Goal: Browse casually: Explore the website without a specific task or goal

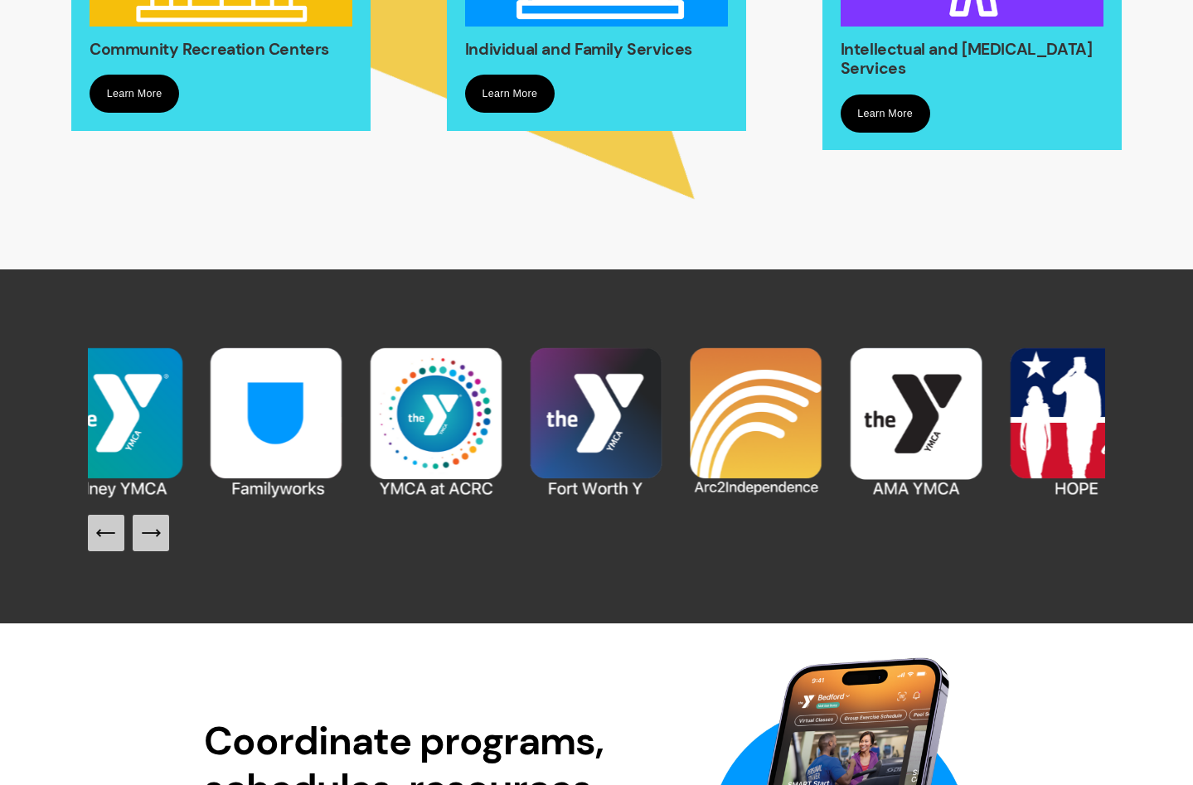
scroll to position [1409, 0]
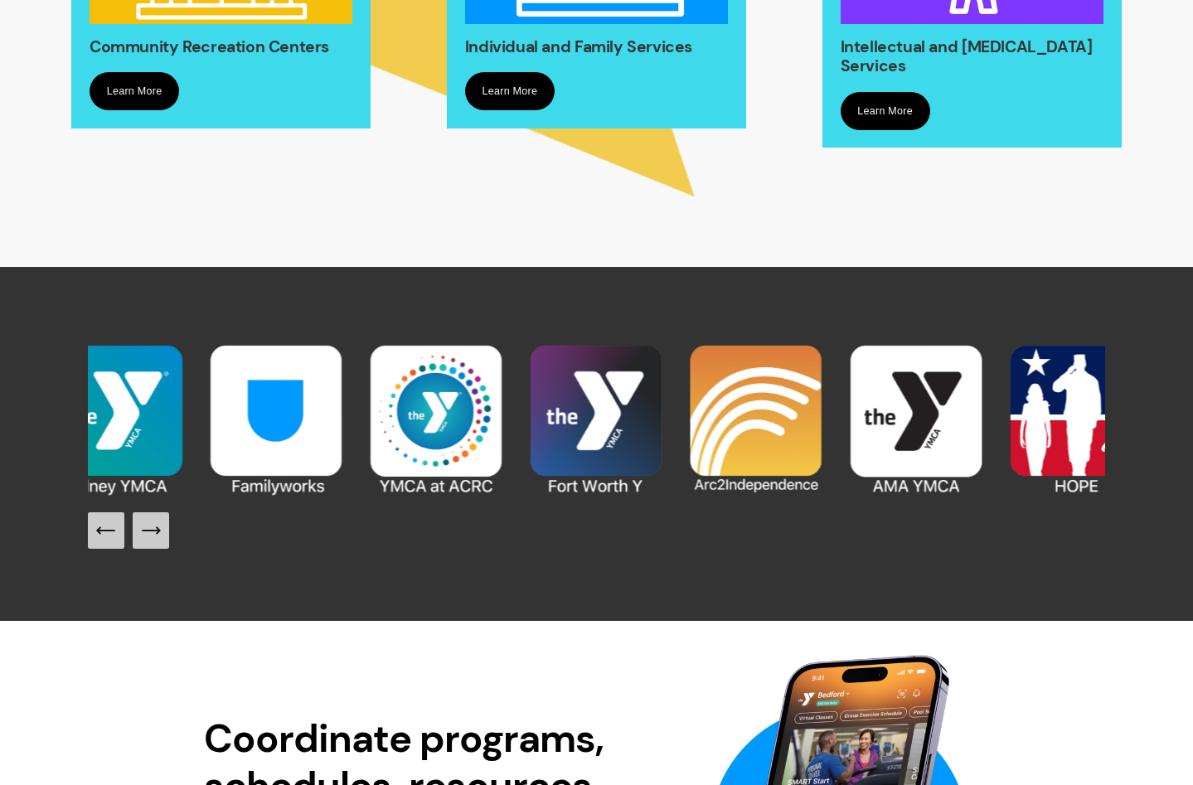
click at [107, 542] on icon "Previous Slide" at bounding box center [105, 530] width 23 height 23
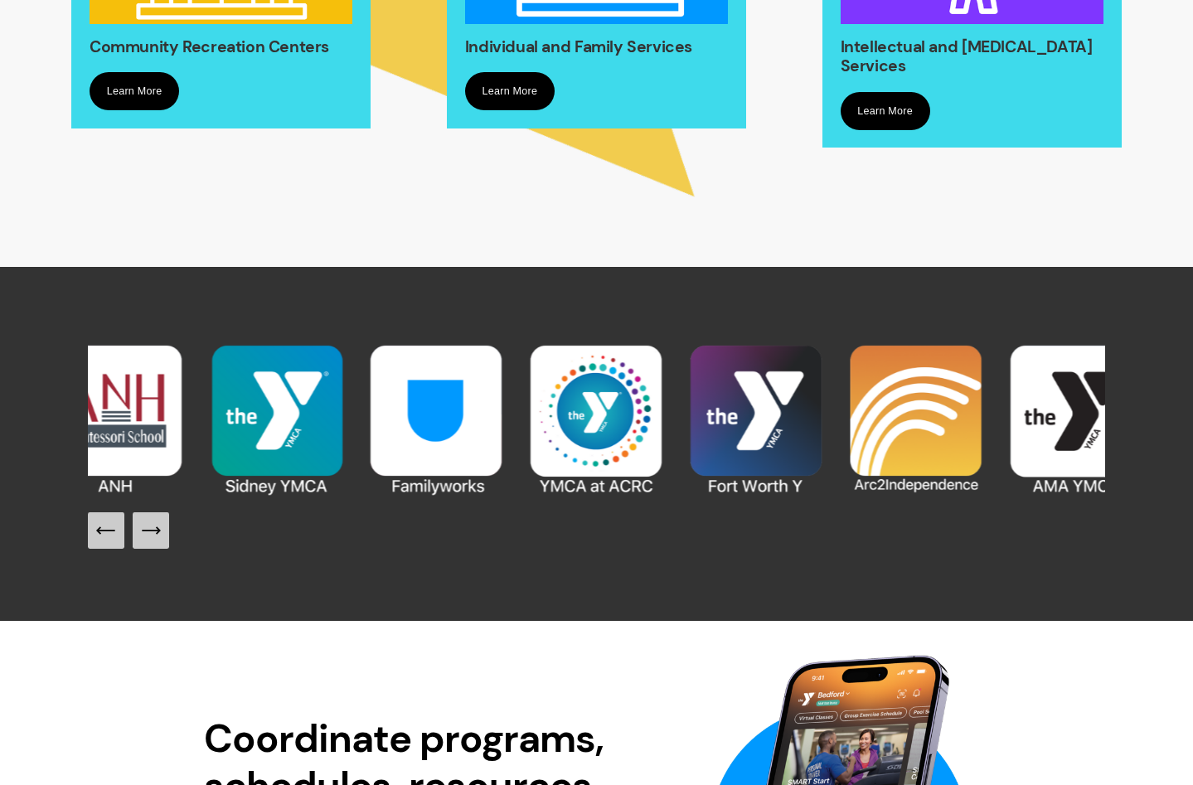
click at [107, 542] on icon "Previous Slide" at bounding box center [105, 530] width 23 height 23
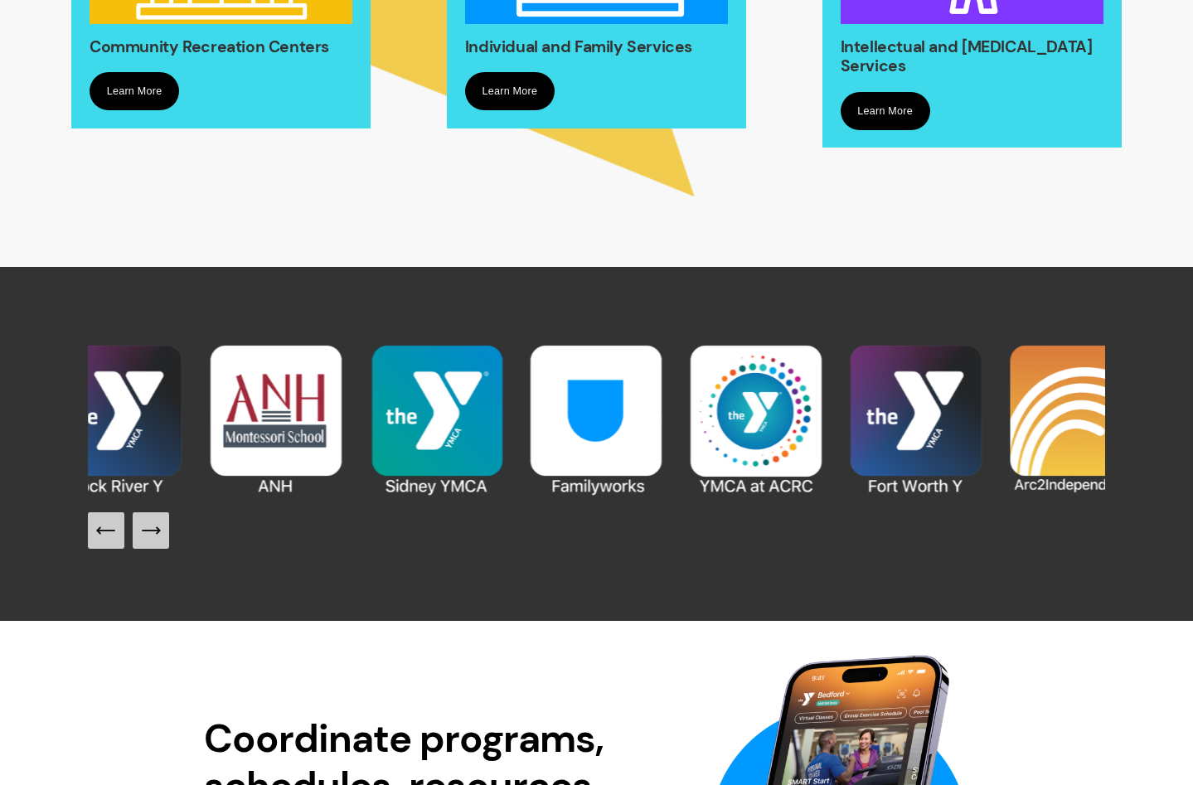
click at [107, 542] on icon "Previous Slide" at bounding box center [105, 530] width 23 height 23
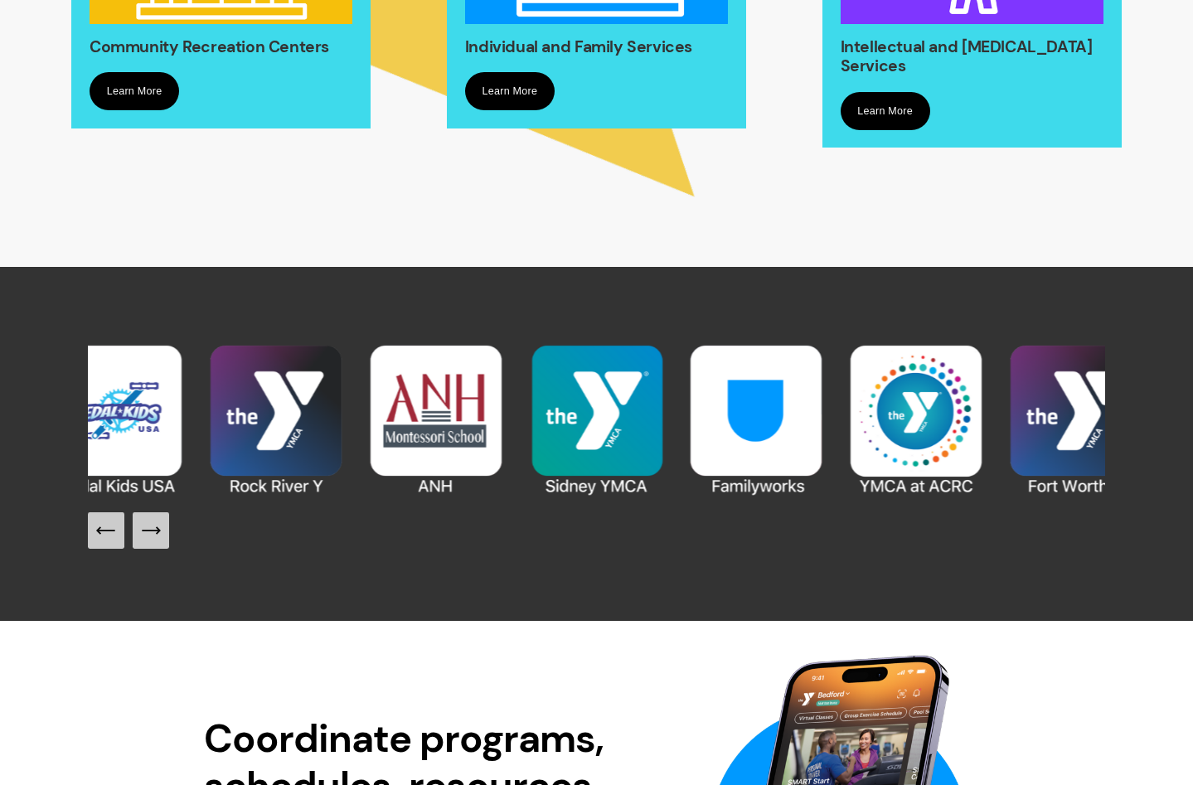
click at [107, 542] on icon "Previous Slide" at bounding box center [105, 530] width 23 height 23
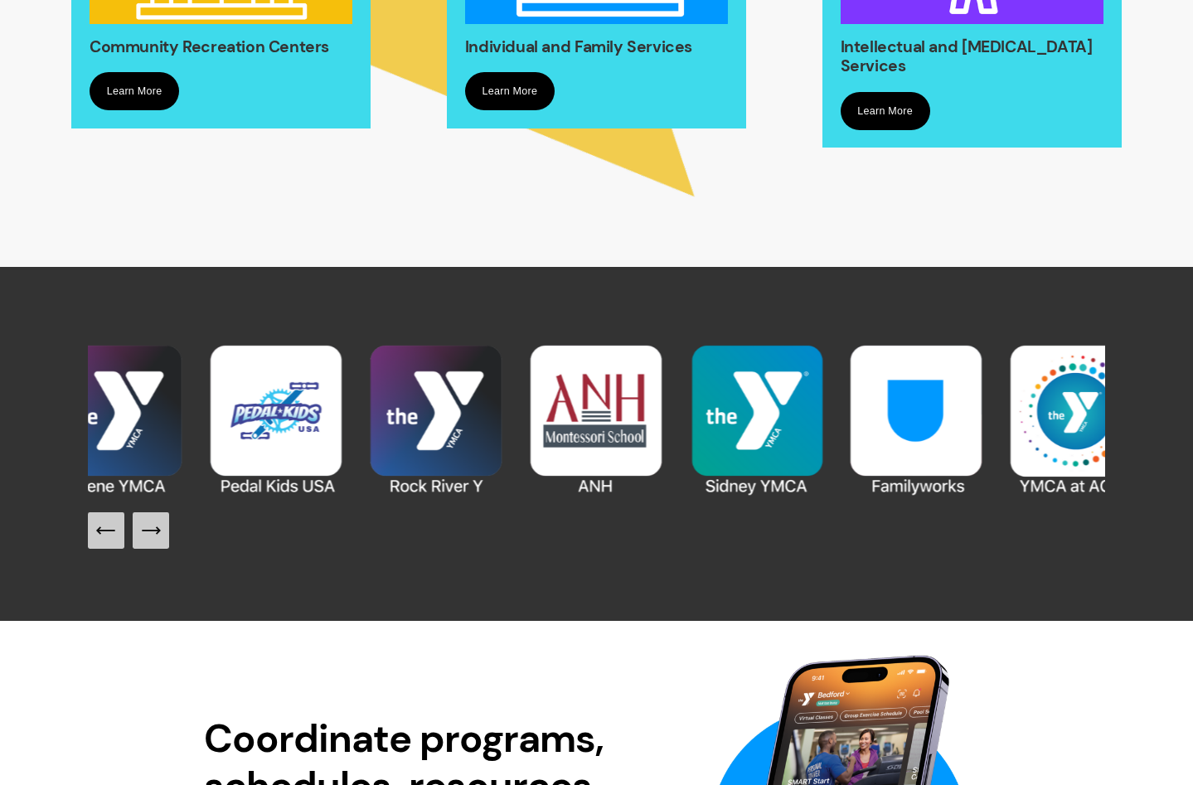
click at [107, 542] on icon "Previous Slide" at bounding box center [105, 530] width 23 height 23
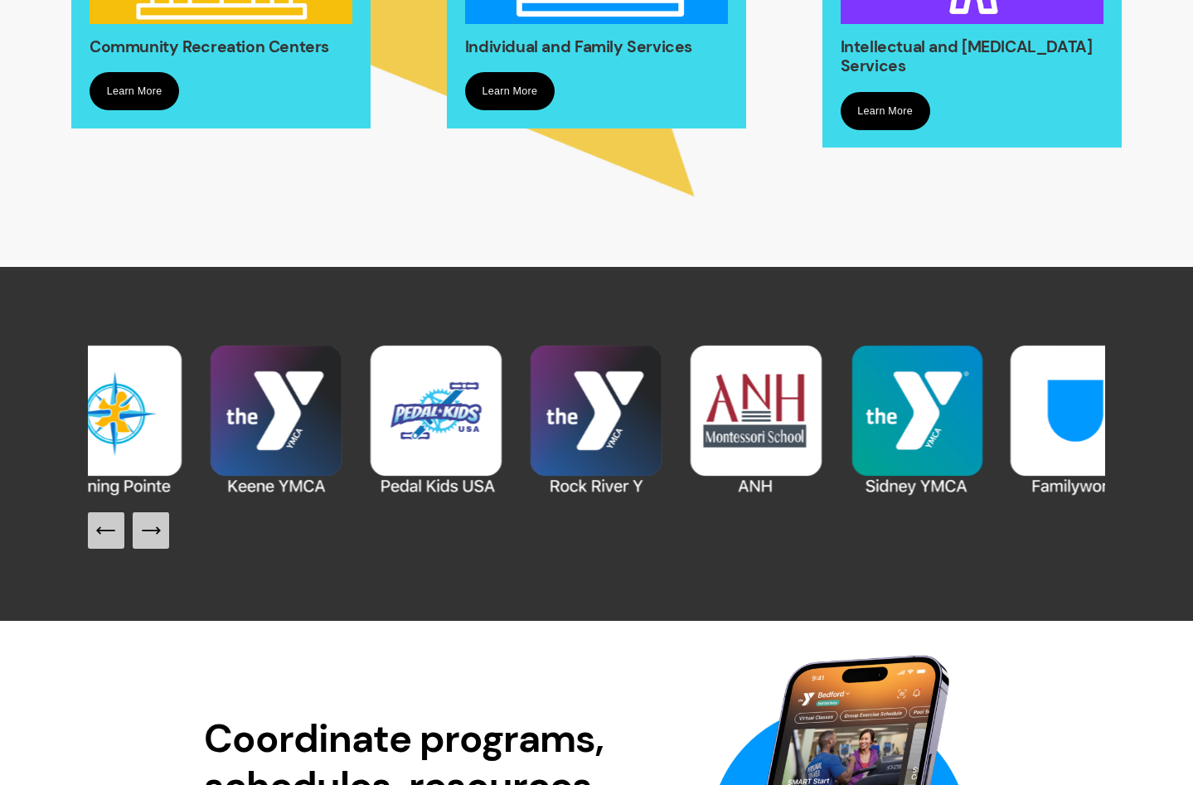
click at [107, 542] on icon "Previous Slide" at bounding box center [105, 530] width 23 height 23
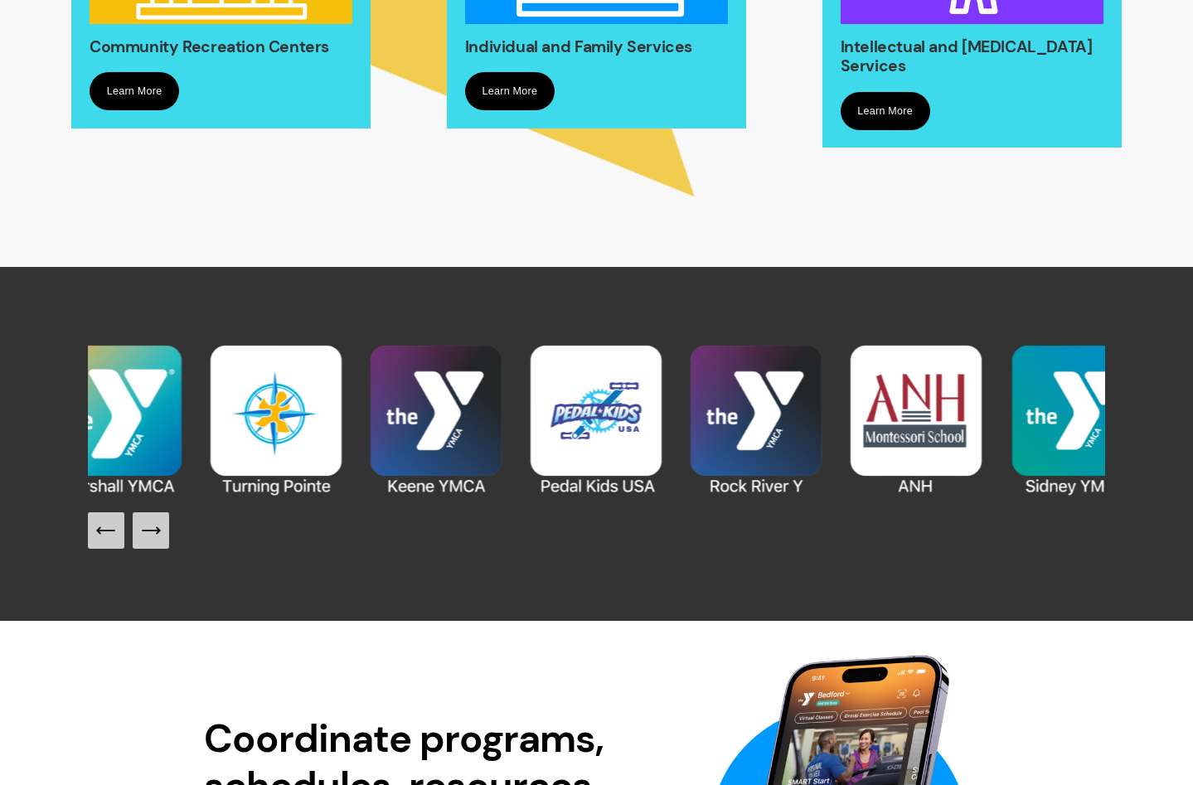
click at [107, 542] on icon "Previous Slide" at bounding box center [105, 530] width 23 height 23
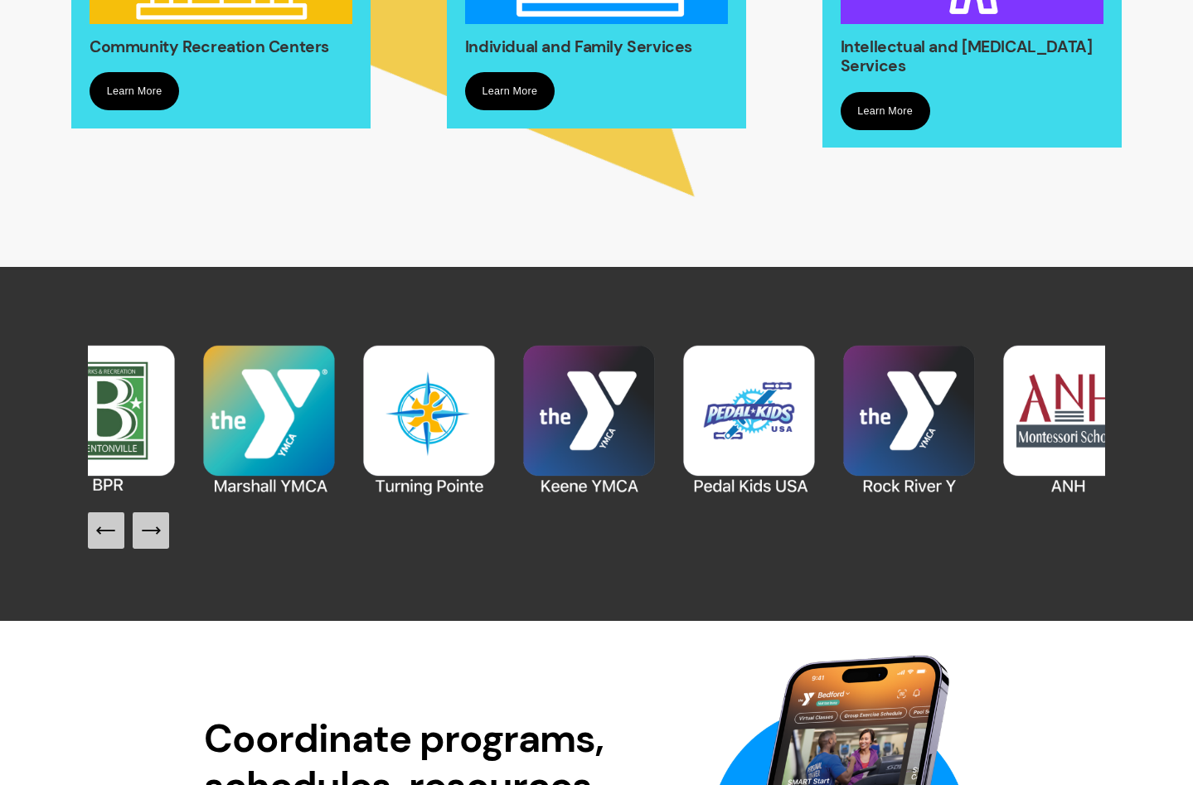
click at [107, 542] on icon "Previous Slide" at bounding box center [105, 530] width 23 height 23
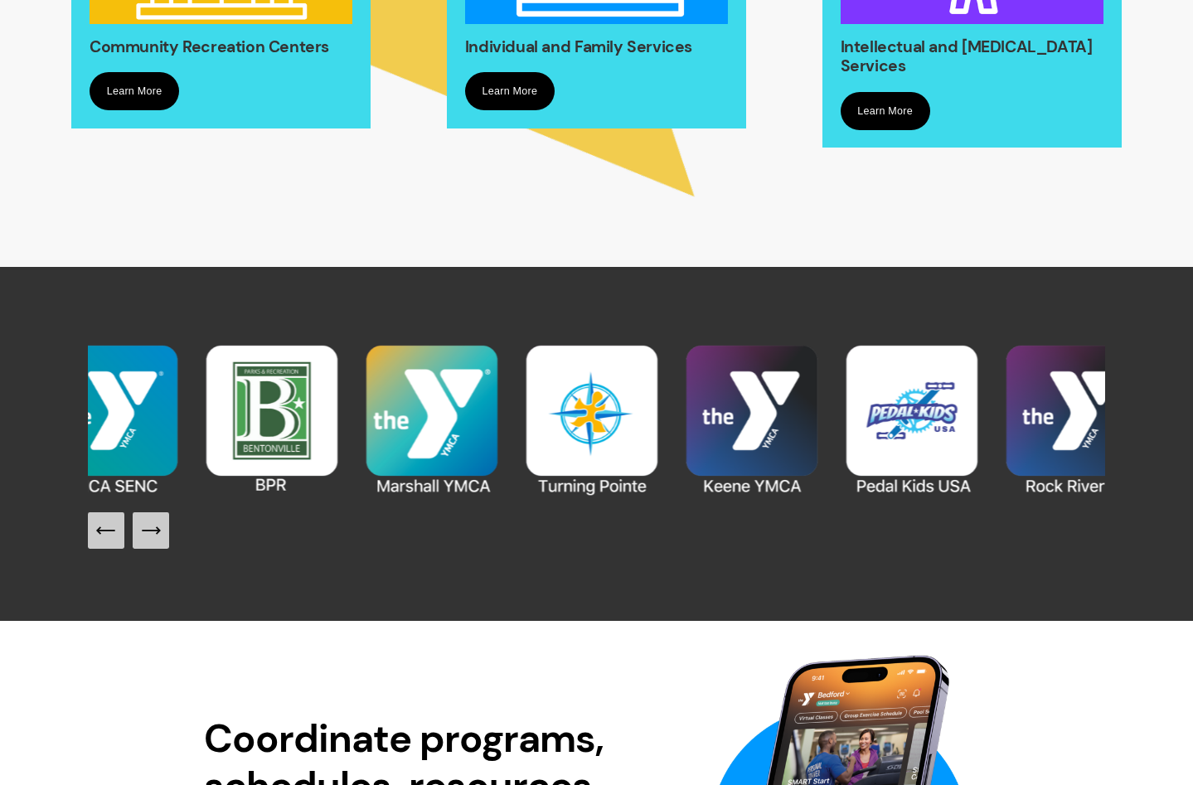
click at [107, 542] on icon "Previous Slide" at bounding box center [105, 530] width 23 height 23
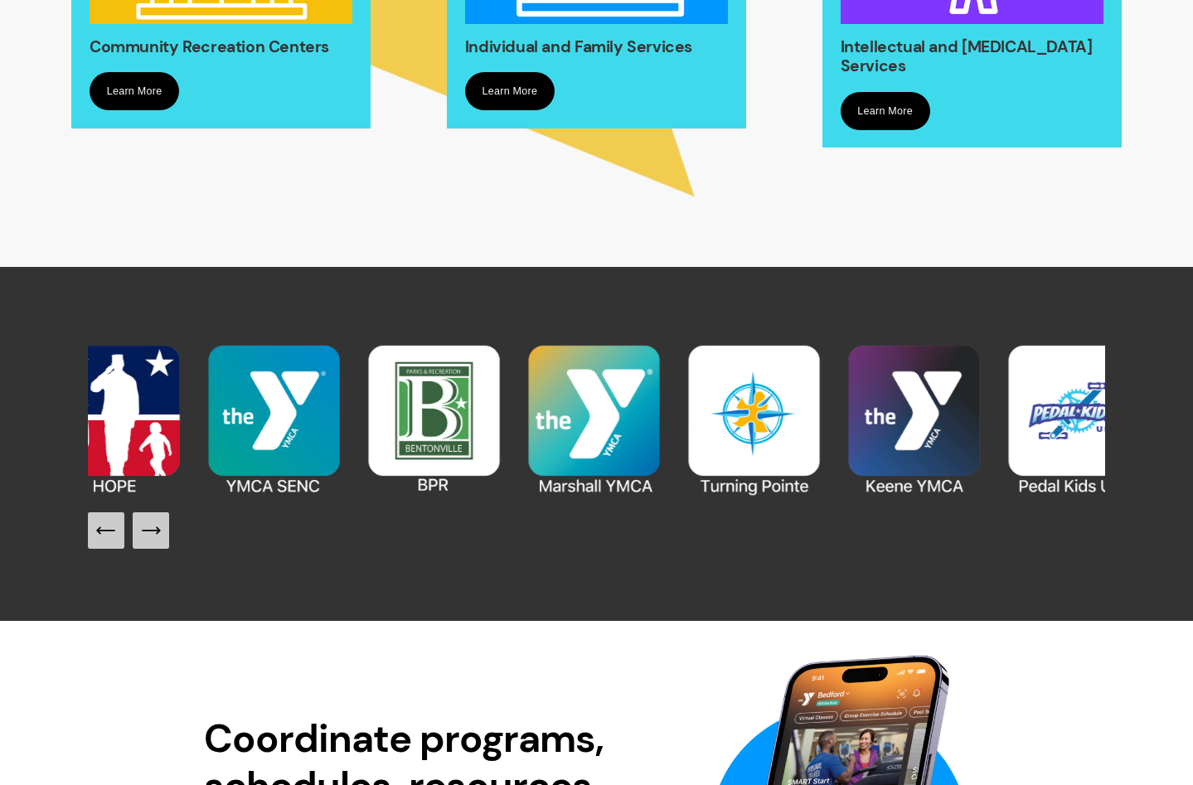
click at [107, 542] on icon "Previous Slide" at bounding box center [105, 530] width 23 height 23
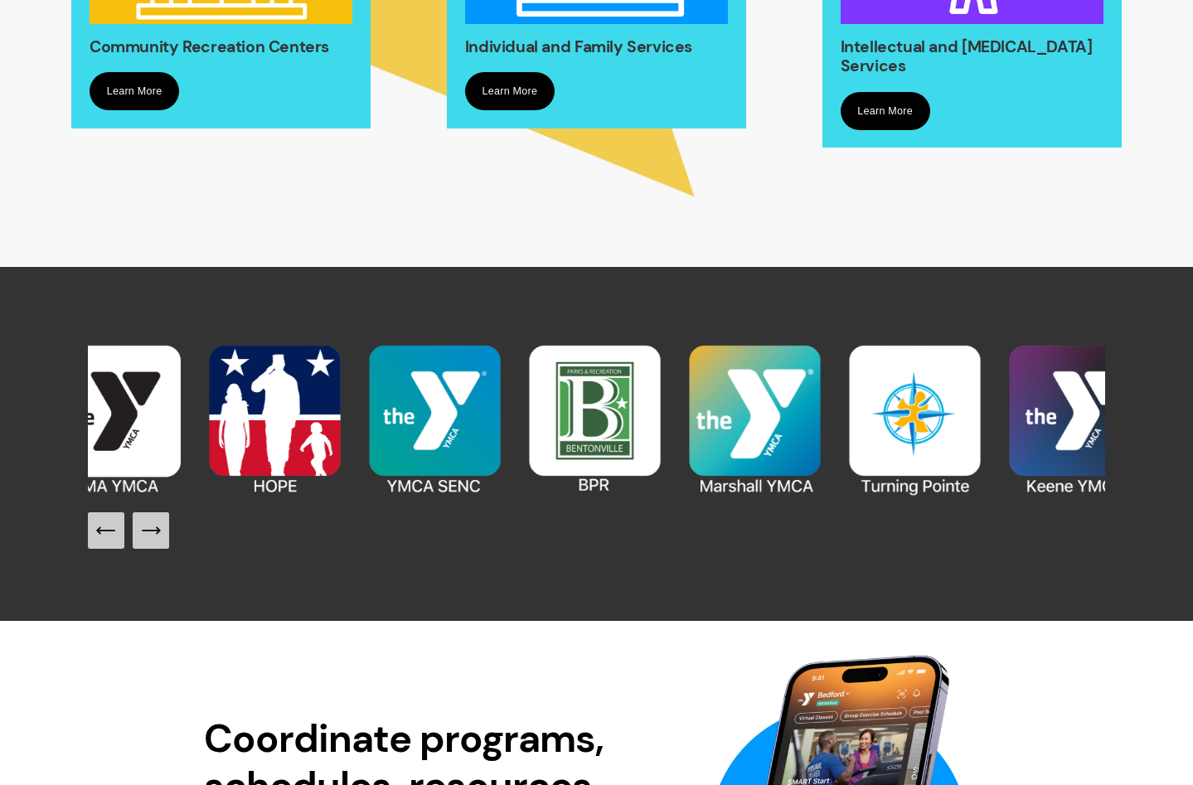
click at [107, 542] on icon "Previous Slide" at bounding box center [105, 530] width 23 height 23
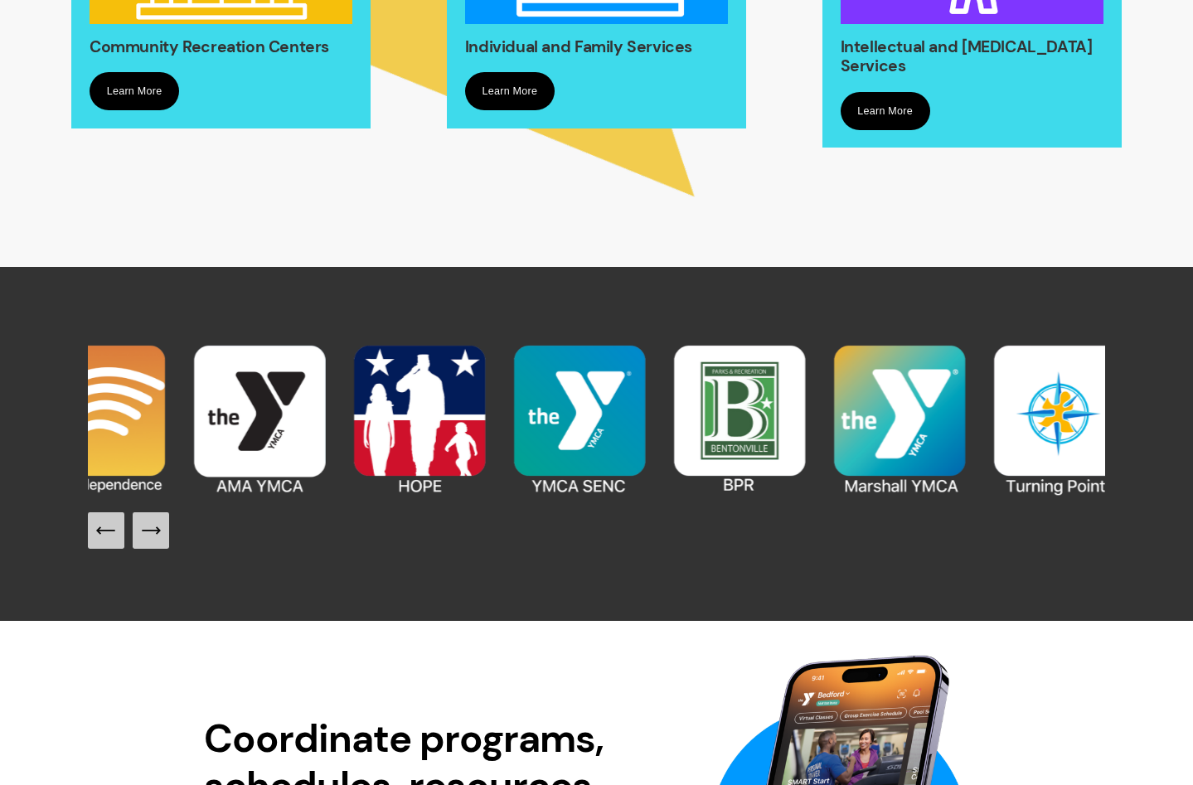
click at [107, 542] on icon "Previous Slide" at bounding box center [105, 530] width 23 height 23
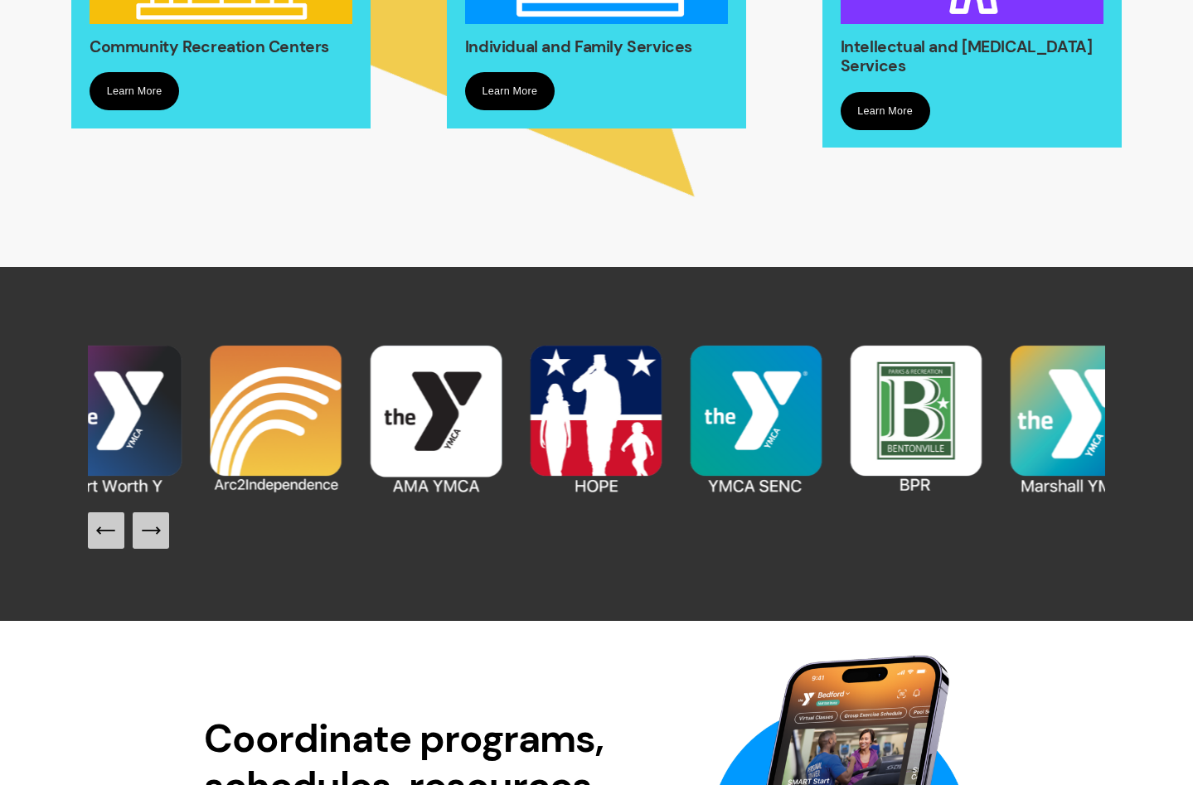
click at [106, 542] on icon "Previous Slide" at bounding box center [105, 530] width 23 height 23
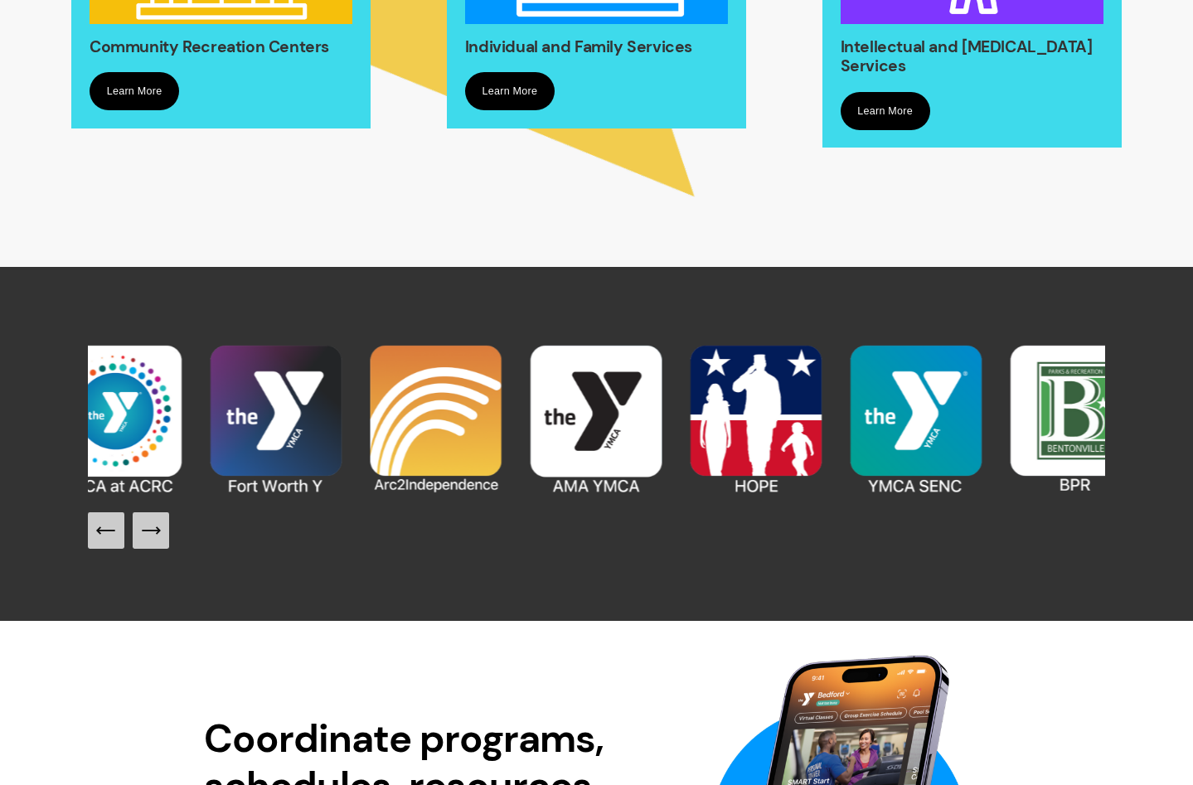
click at [106, 542] on icon "Previous Slide" at bounding box center [105, 530] width 23 height 23
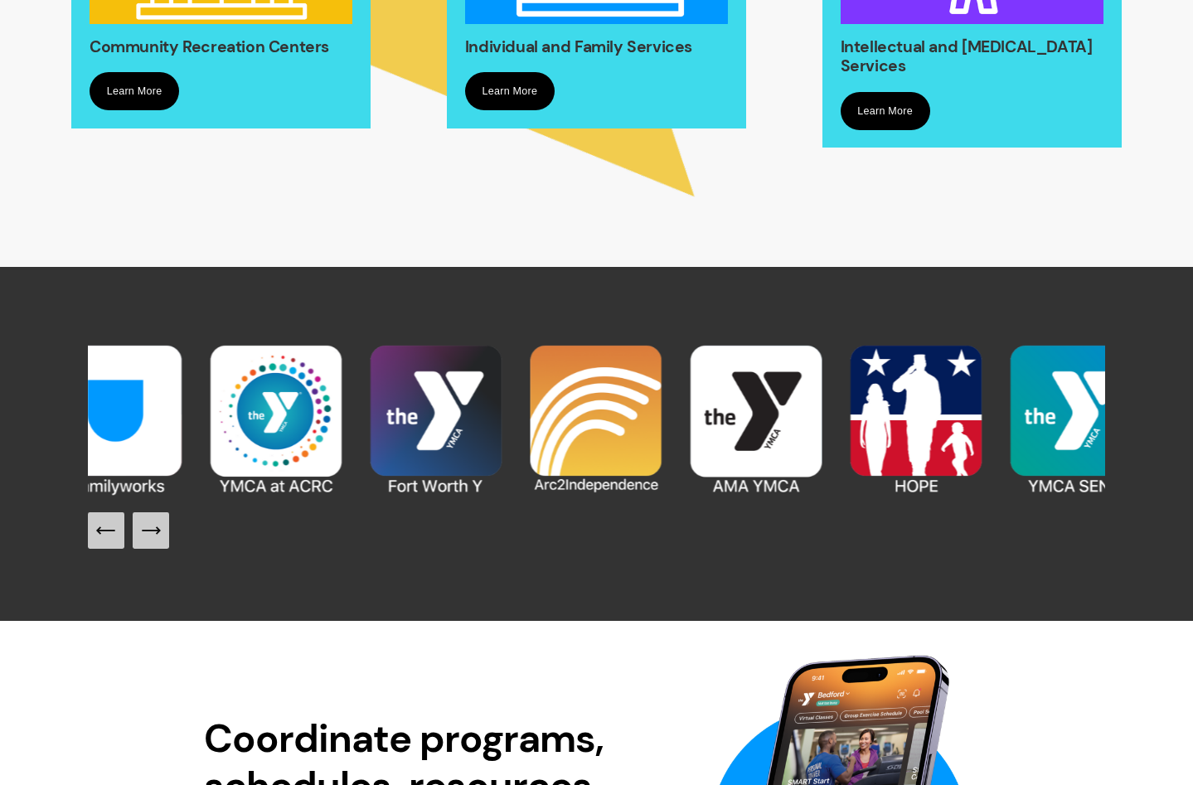
click at [106, 542] on icon "Previous Slide" at bounding box center [105, 530] width 23 height 23
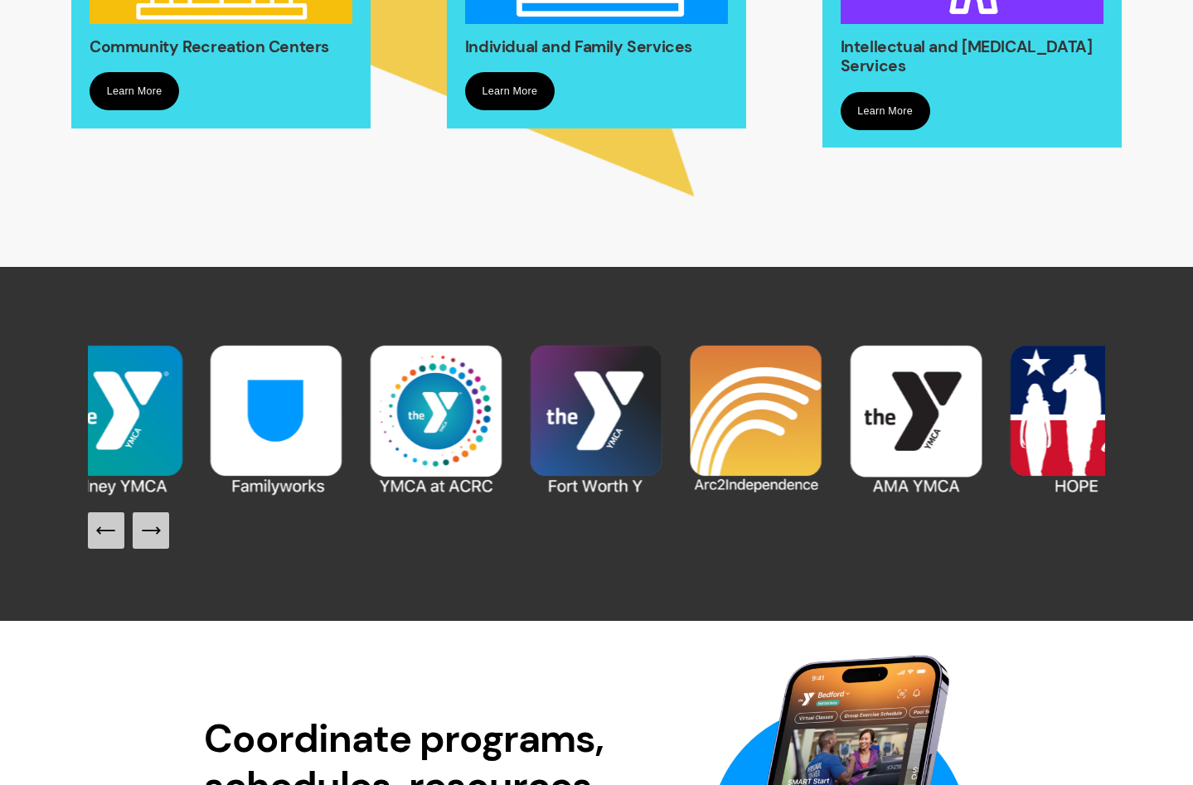
click at [106, 542] on icon "Previous Slide" at bounding box center [105, 530] width 23 height 23
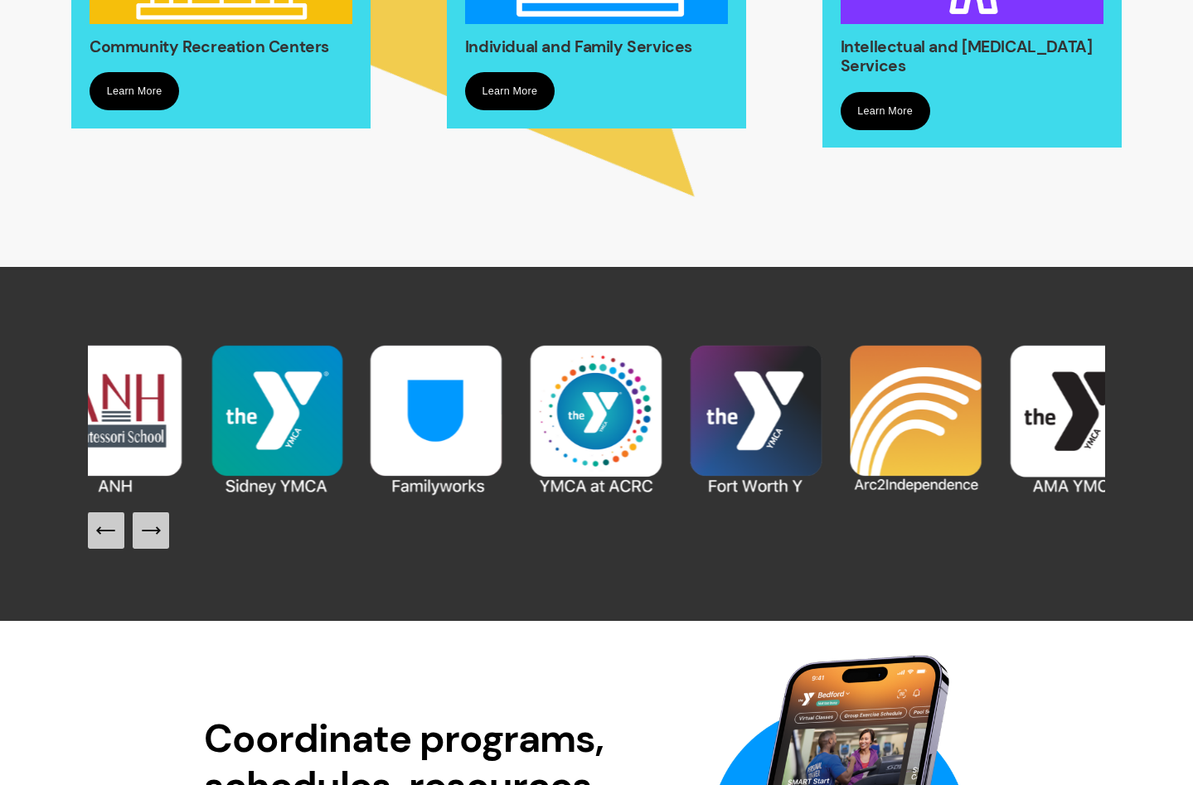
click at [105, 542] on icon "Previous Slide" at bounding box center [105, 530] width 23 height 23
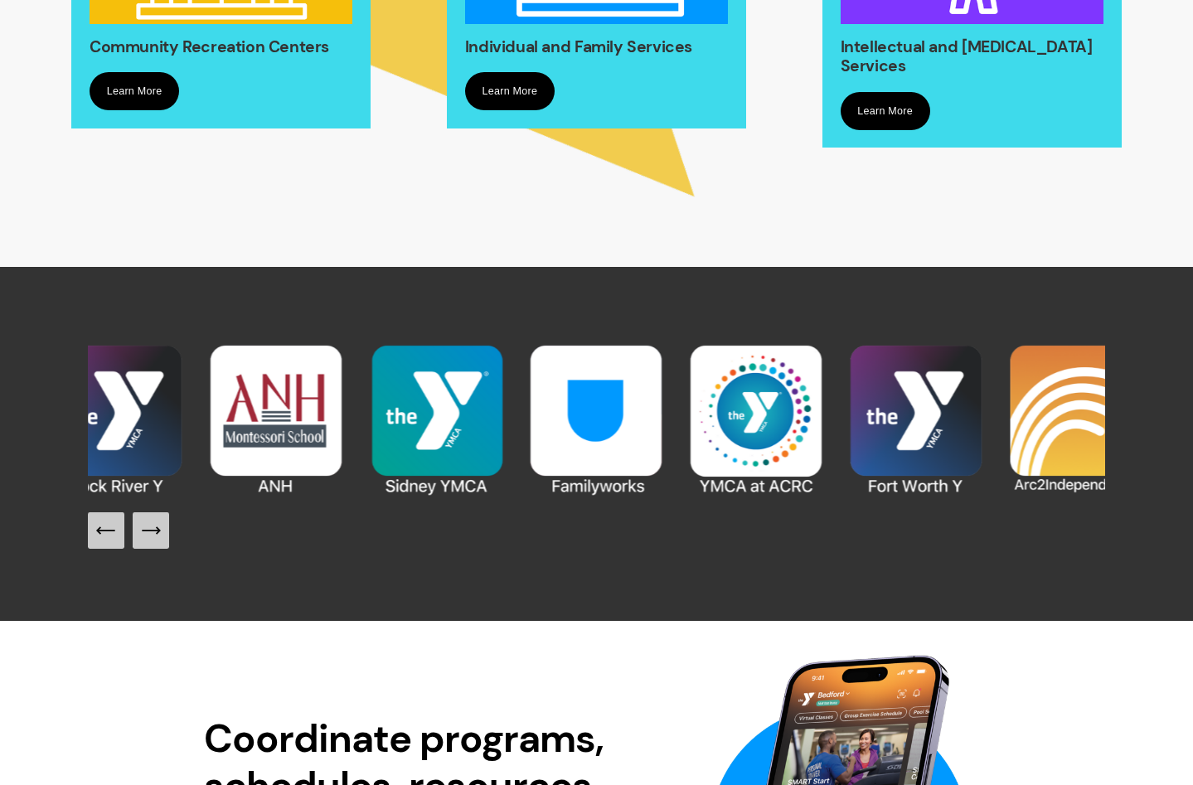
click at [104, 542] on icon "Previous Slide" at bounding box center [105, 530] width 23 height 23
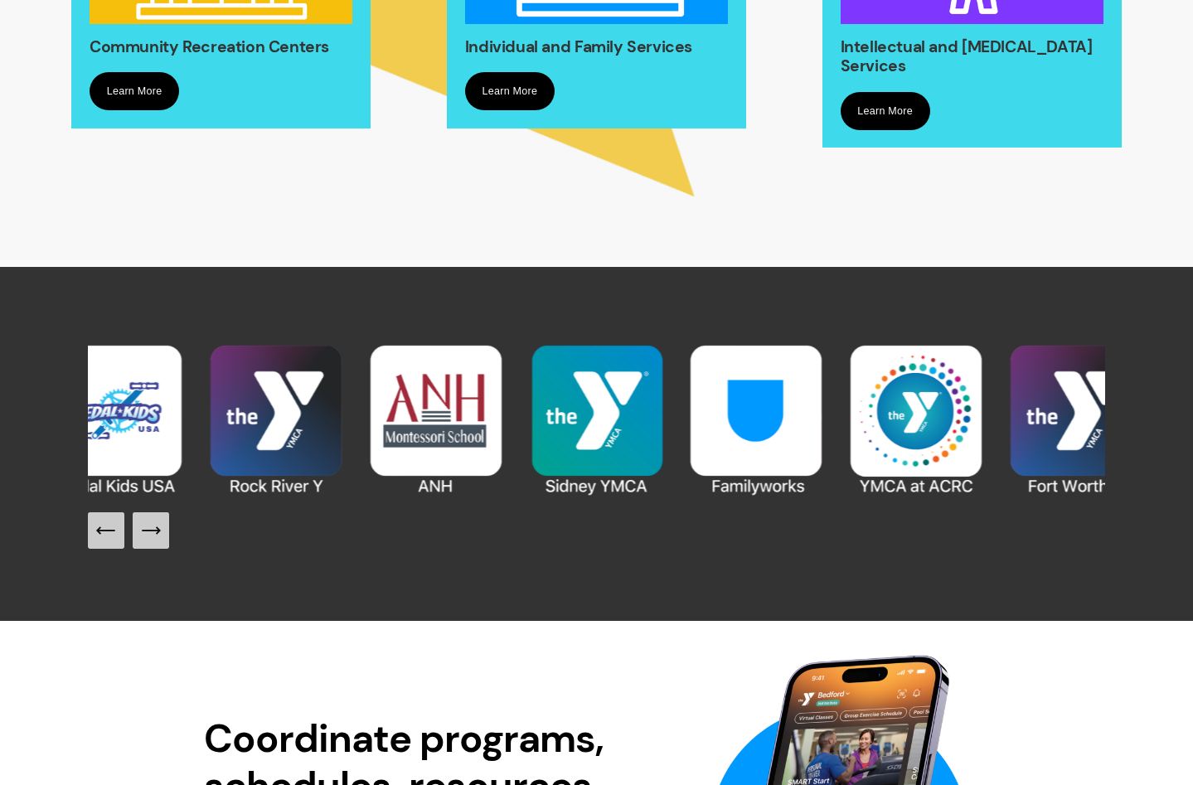
click at [104, 542] on icon "Previous Slide" at bounding box center [105, 530] width 23 height 23
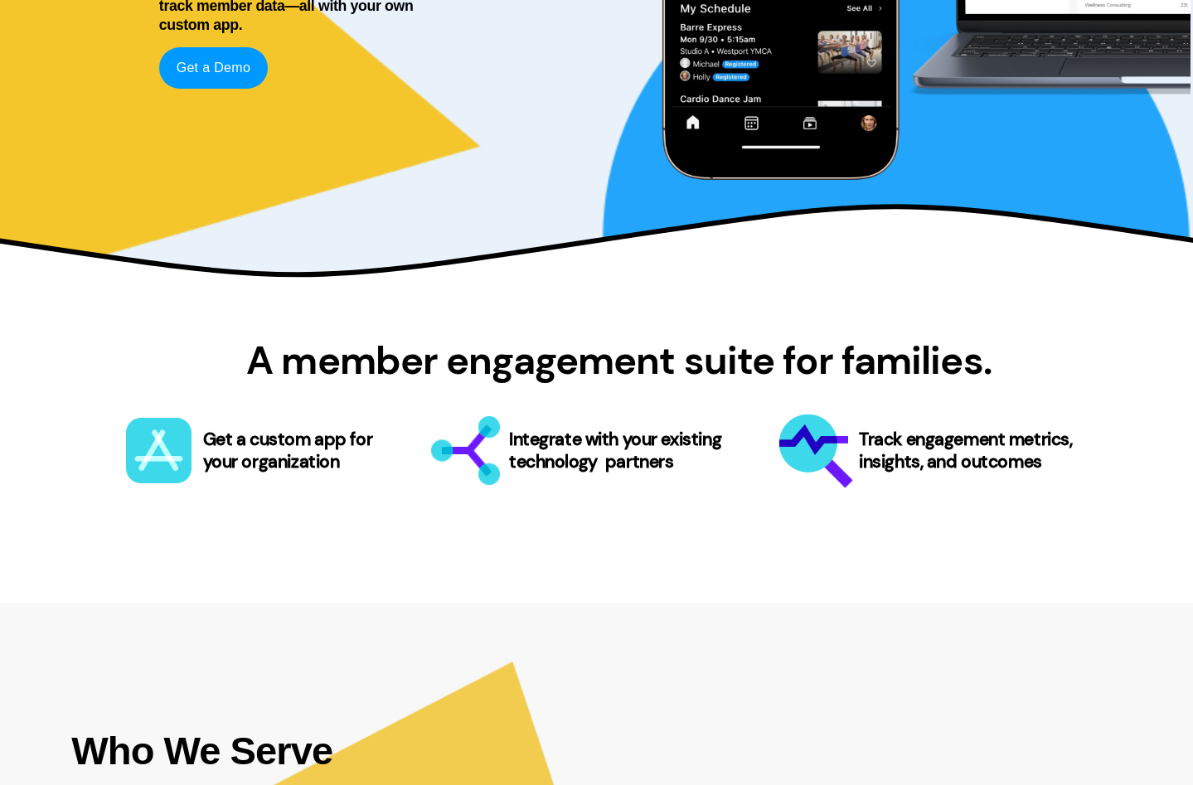
scroll to position [0, 0]
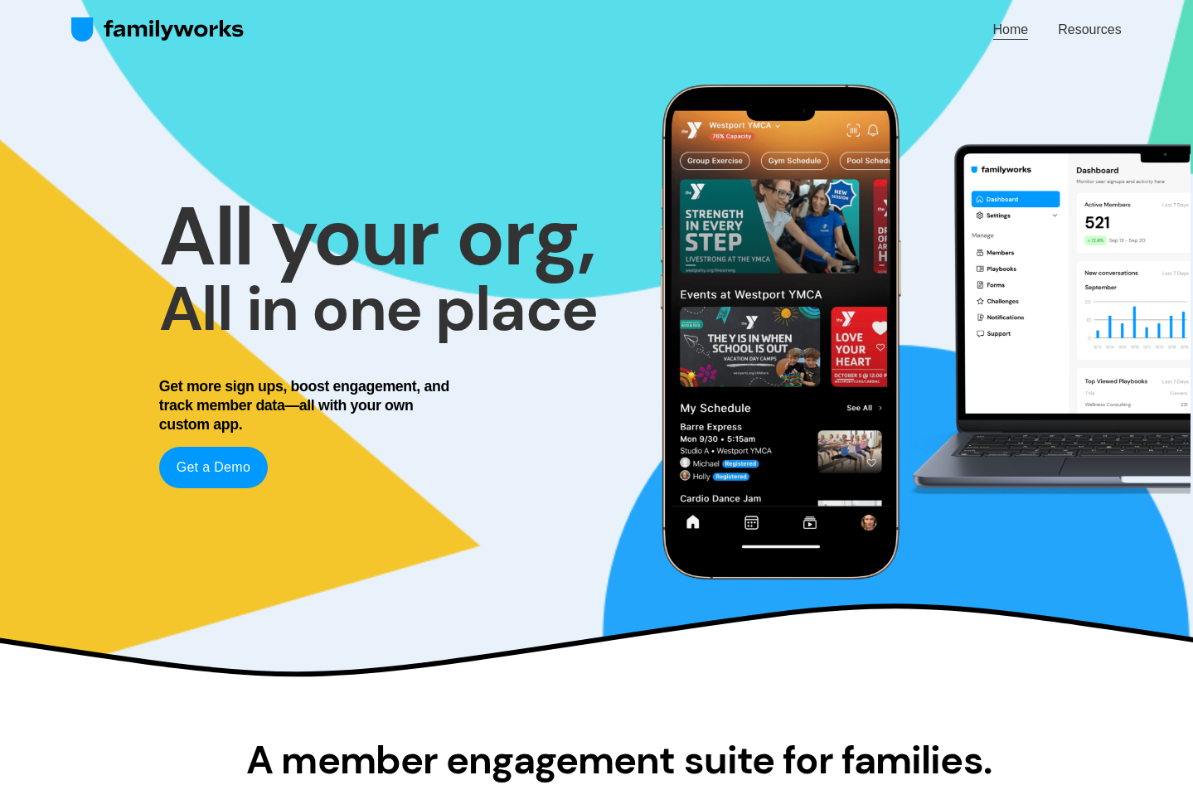
click at [1004, 31] on link "Home" at bounding box center [1011, 30] width 36 height 22
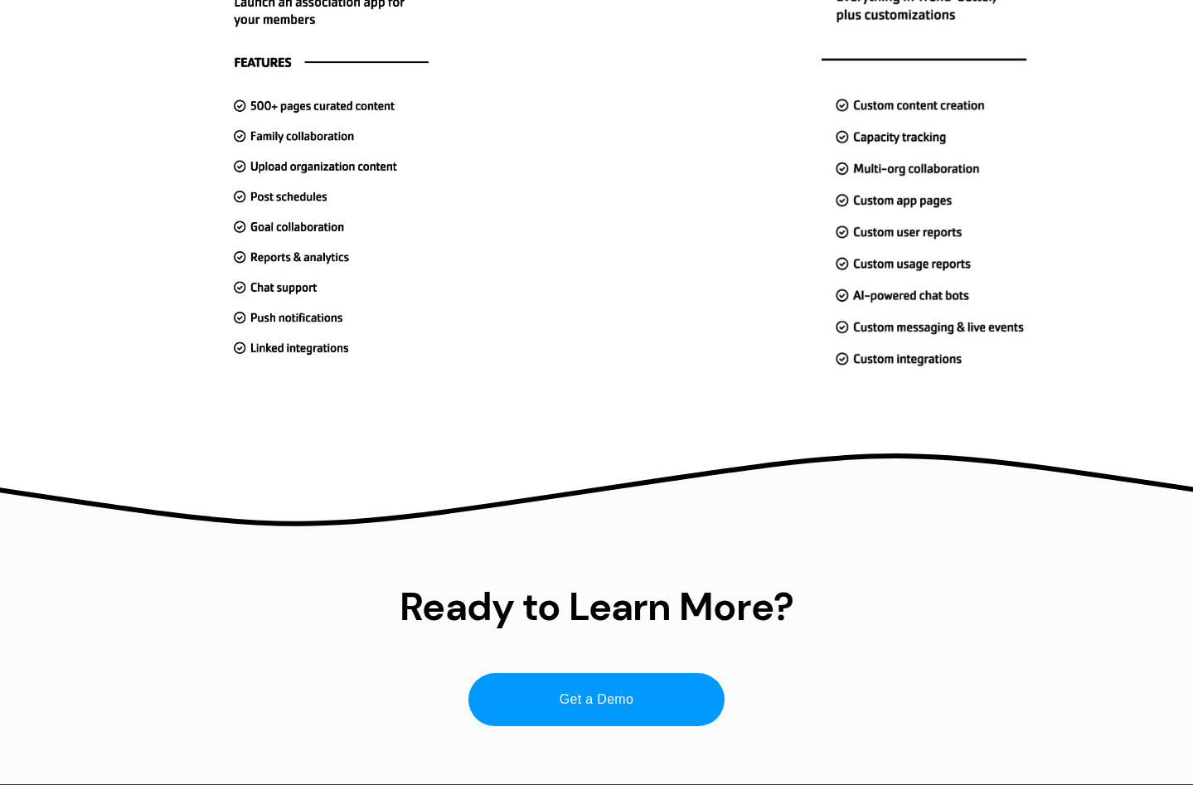
scroll to position [4084, 0]
